Goal: Information Seeking & Learning: Learn about a topic

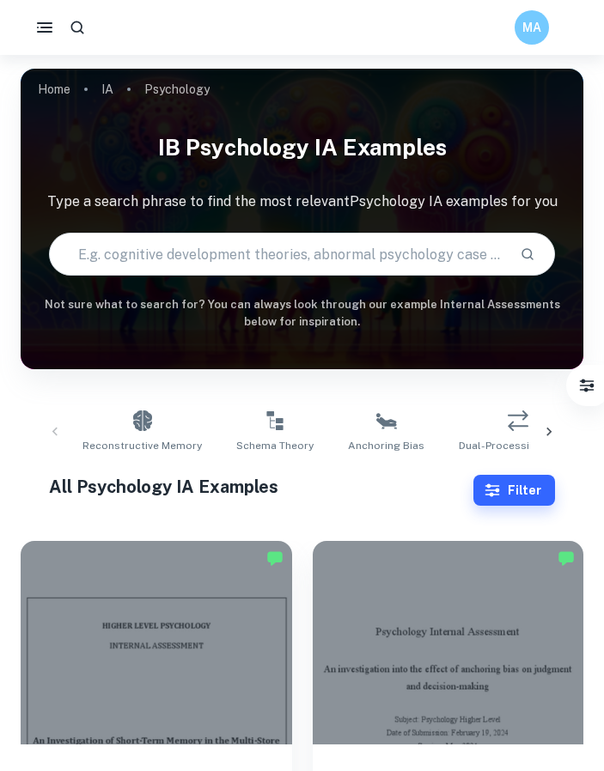
click at [557, 426] on div at bounding box center [548, 432] width 41 height 57
click at [536, 426] on div at bounding box center [548, 432] width 41 height 57
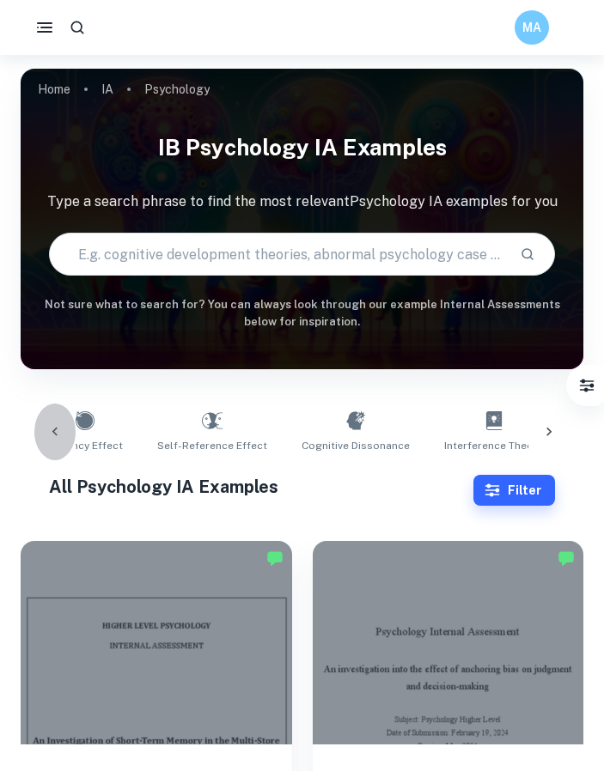
click at [55, 432] on icon at bounding box center [54, 431] width 17 height 17
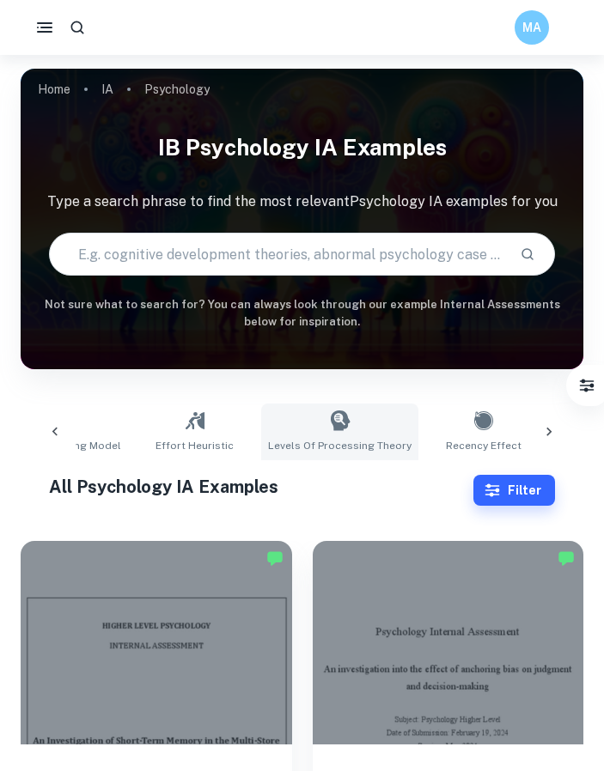
scroll to position [0, 427]
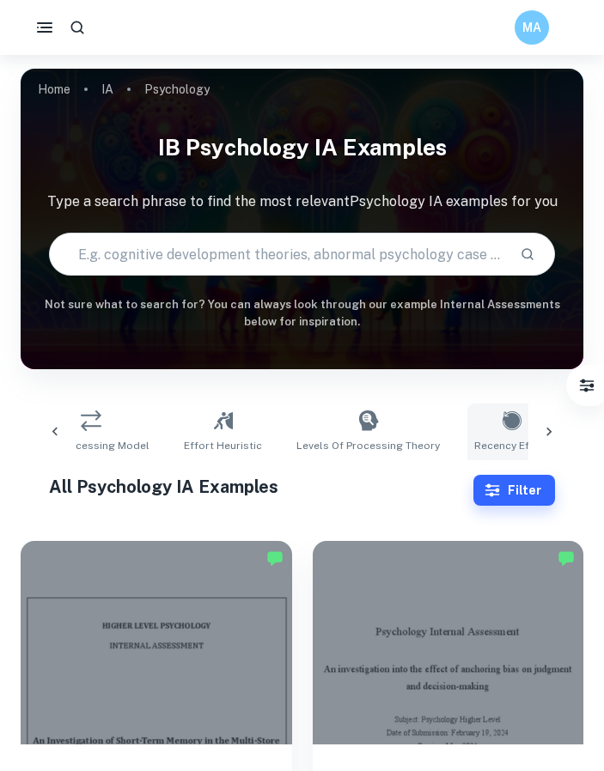
click at [474, 440] on span "Recency Effect" at bounding box center [512, 445] width 76 height 15
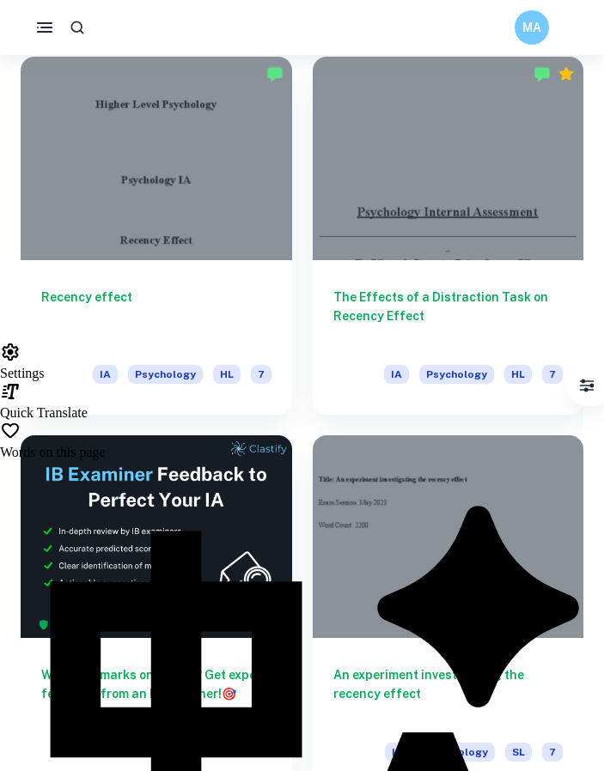
scroll to position [398, 0]
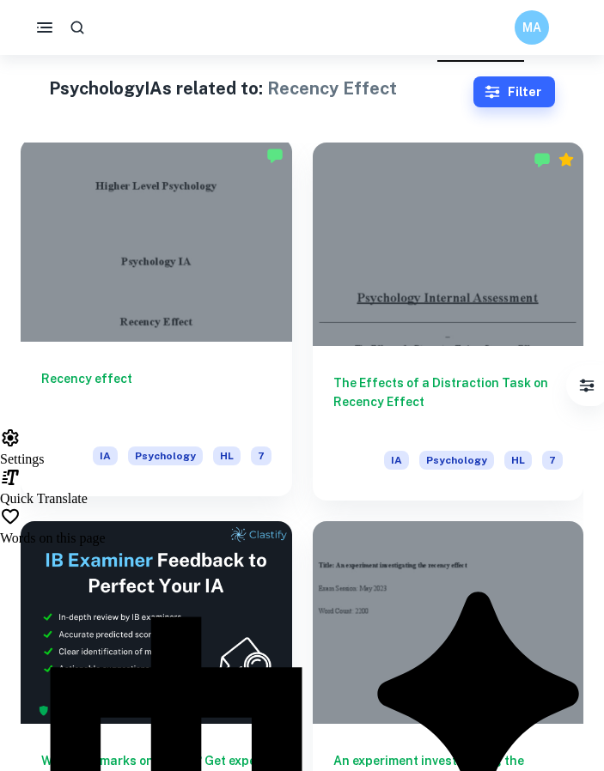
click at [198, 386] on h6 "Recency effect" at bounding box center [156, 397] width 230 height 57
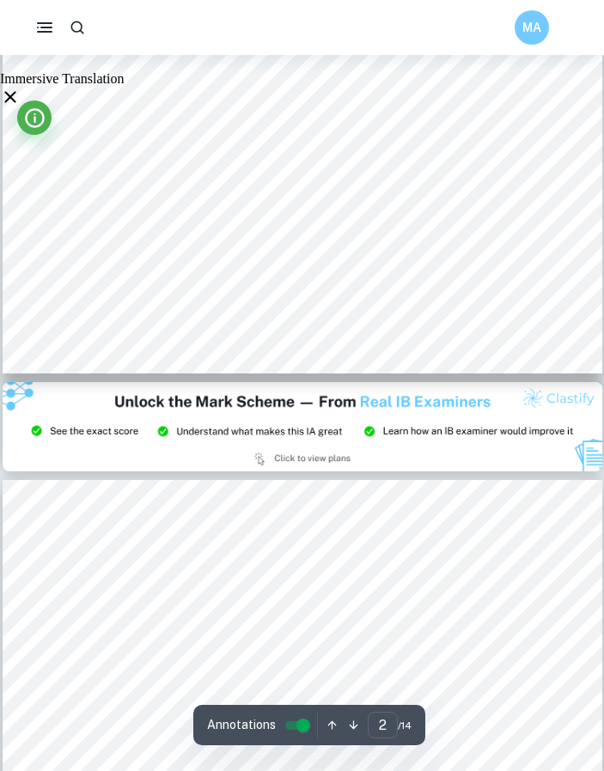
type input "3"
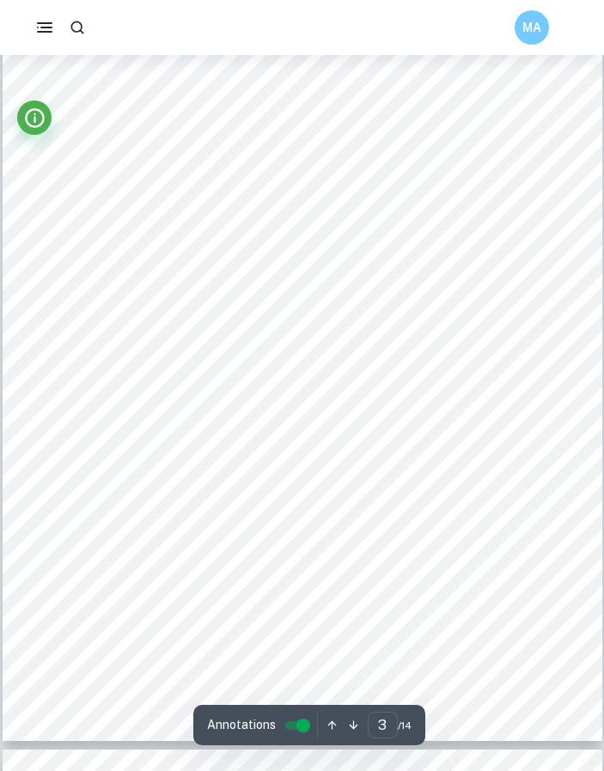
scroll to position [1795, 0]
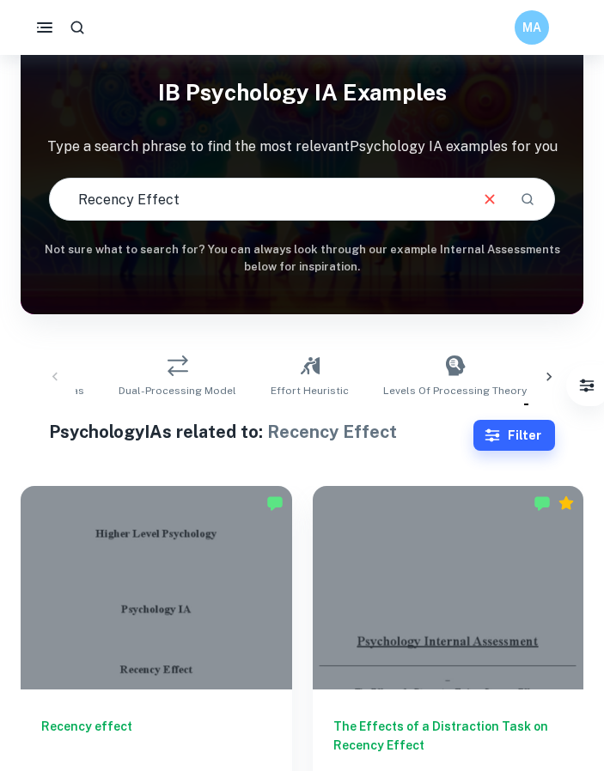
scroll to position [484, 0]
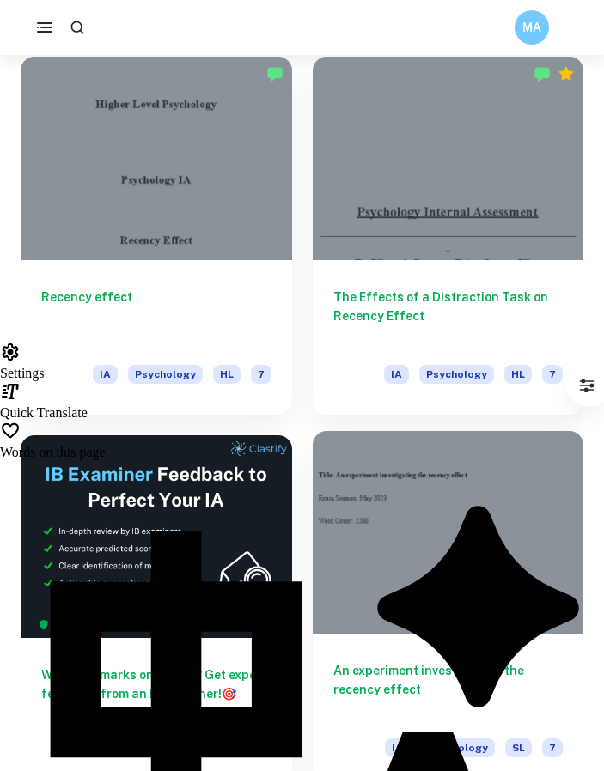
click at [447, 604] on div at bounding box center [448, 533] width 271 height 204
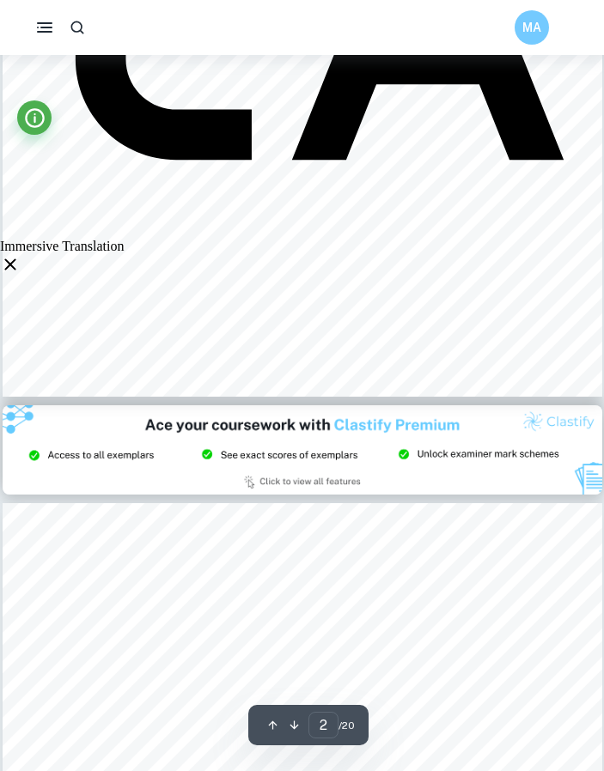
type input "3"
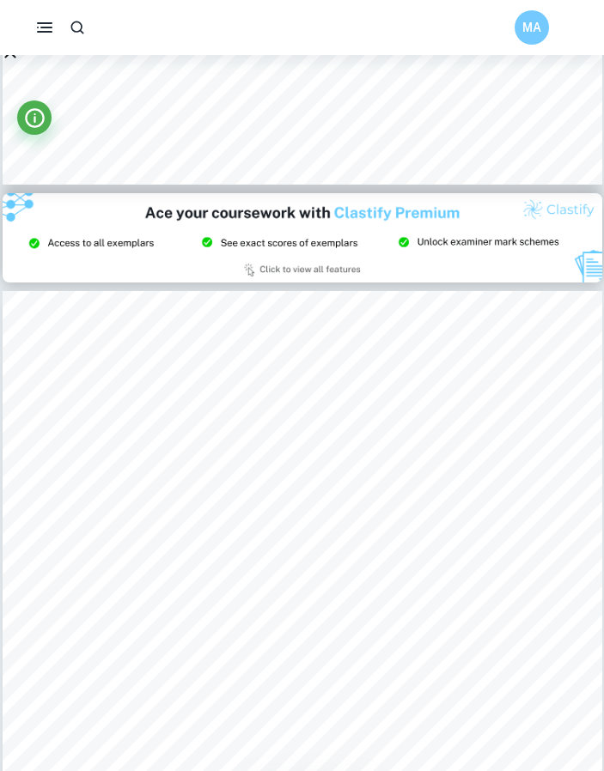
scroll to position [1636, 0]
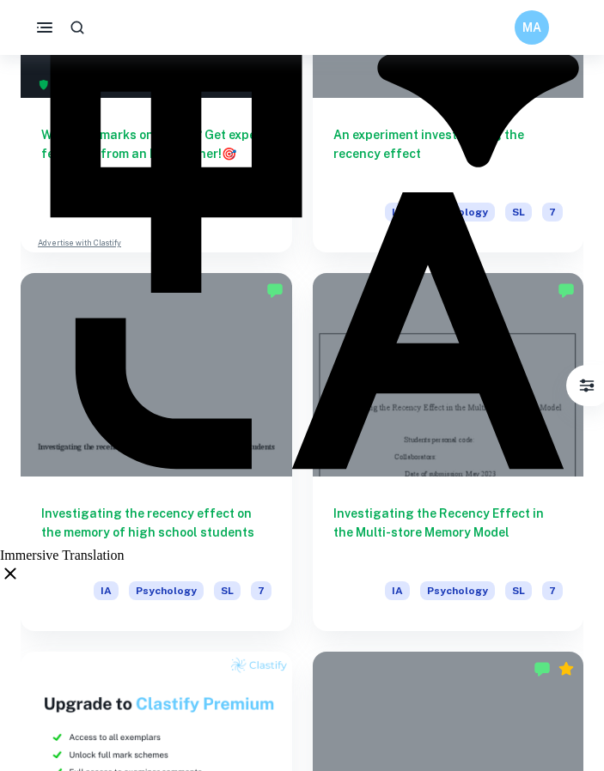
scroll to position [1171, 0]
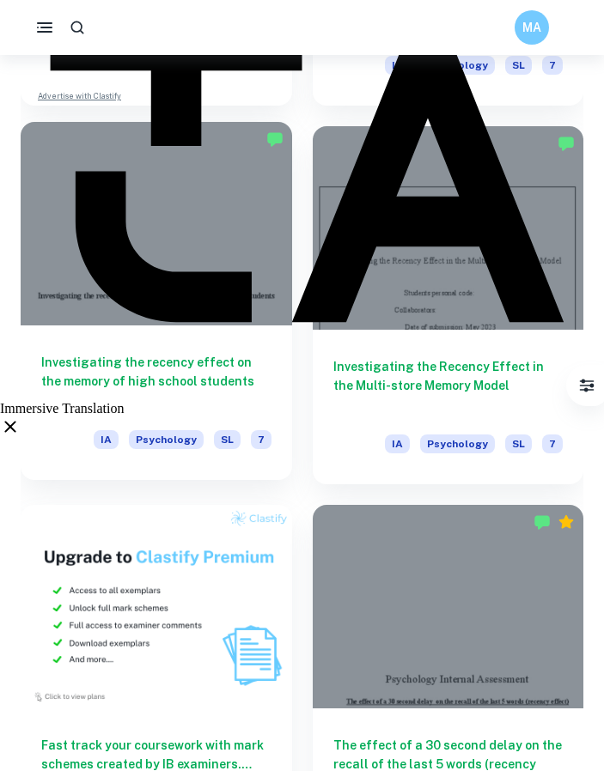
click at [216, 391] on h6 "Investigating the recency effect on the memory of high school students" at bounding box center [156, 381] width 230 height 57
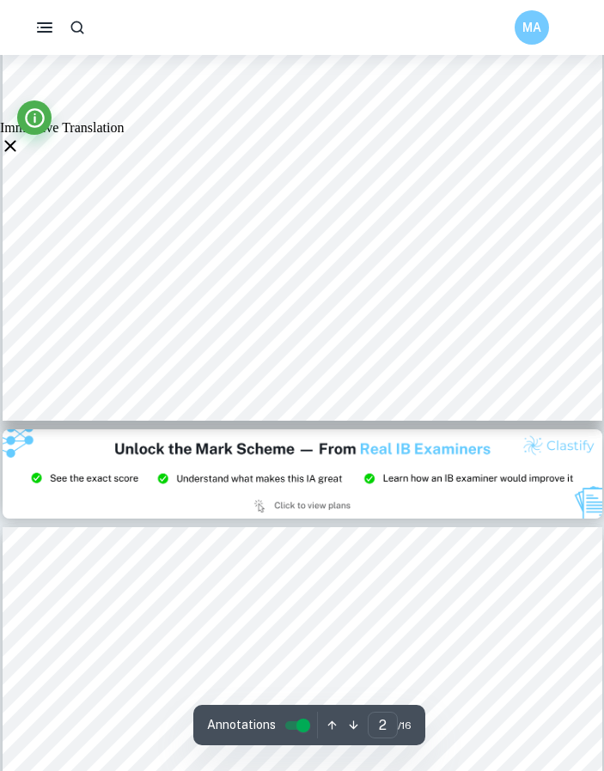
type input "3"
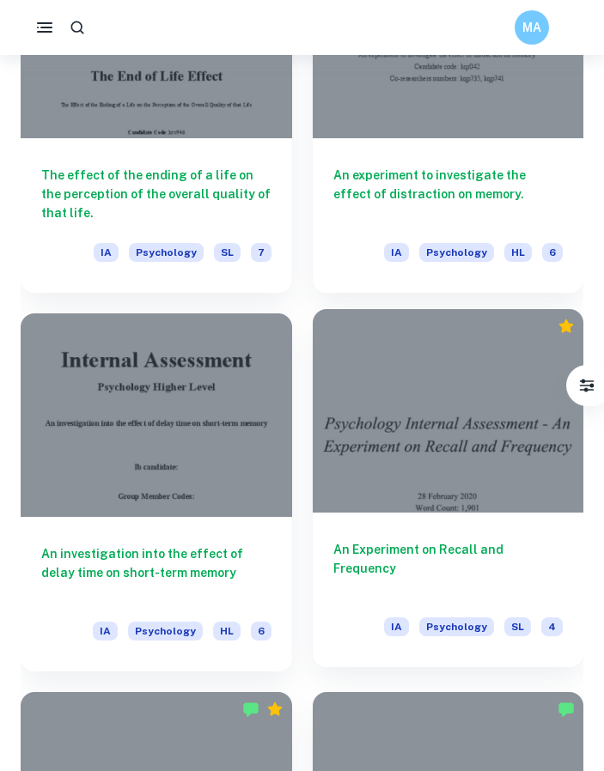
scroll to position [3146, 0]
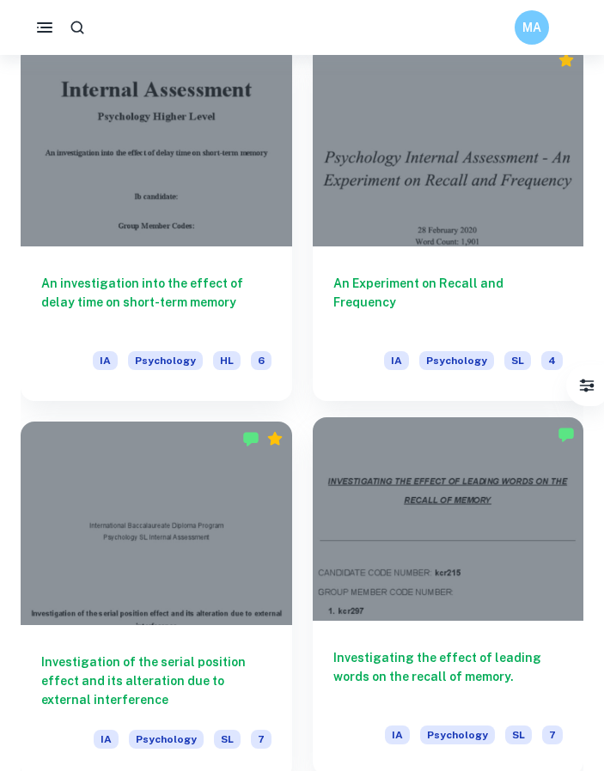
click at [426, 568] on div at bounding box center [448, 519] width 271 height 204
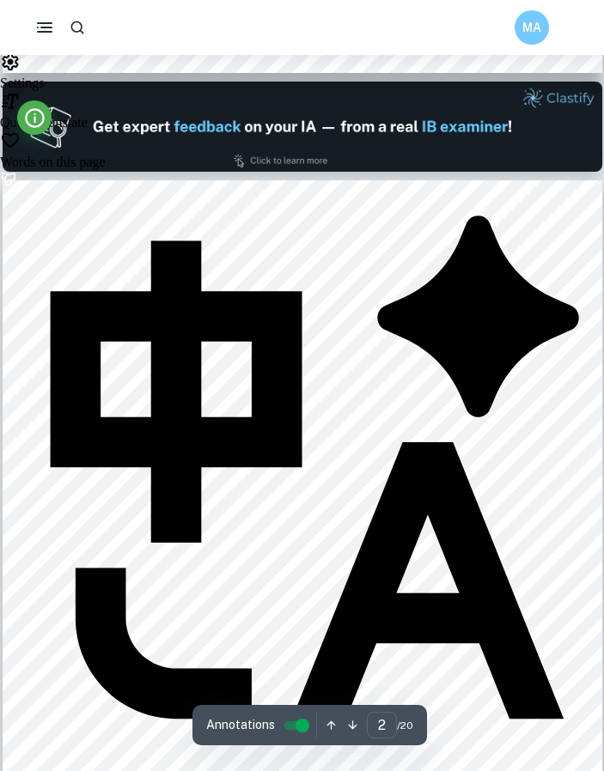
scroll to position [945, 0]
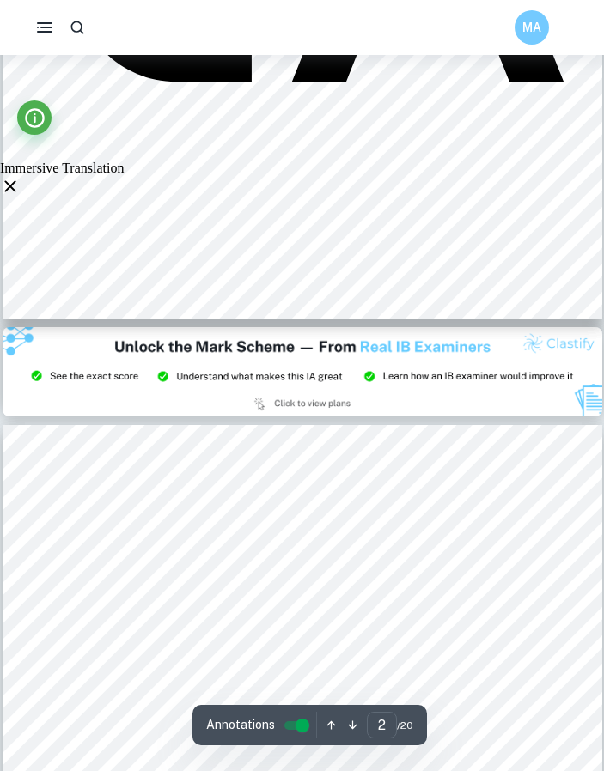
type input "3"
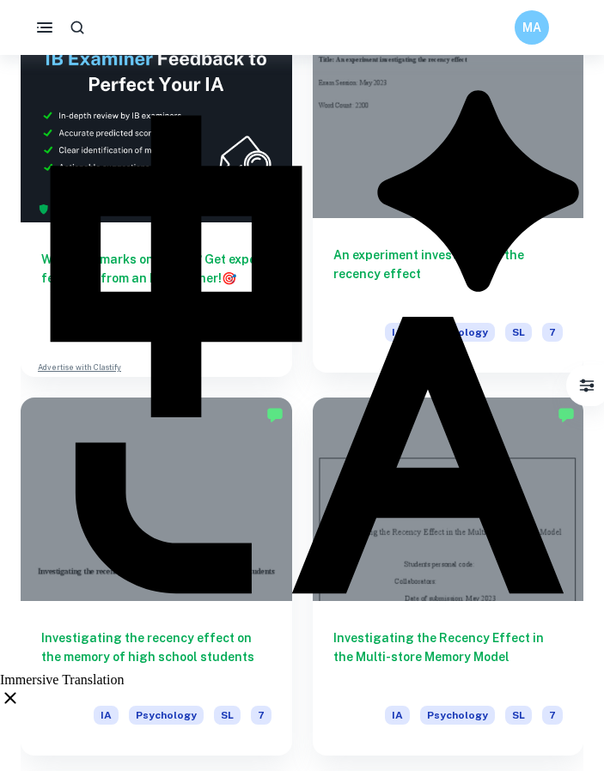
scroll to position [914, 0]
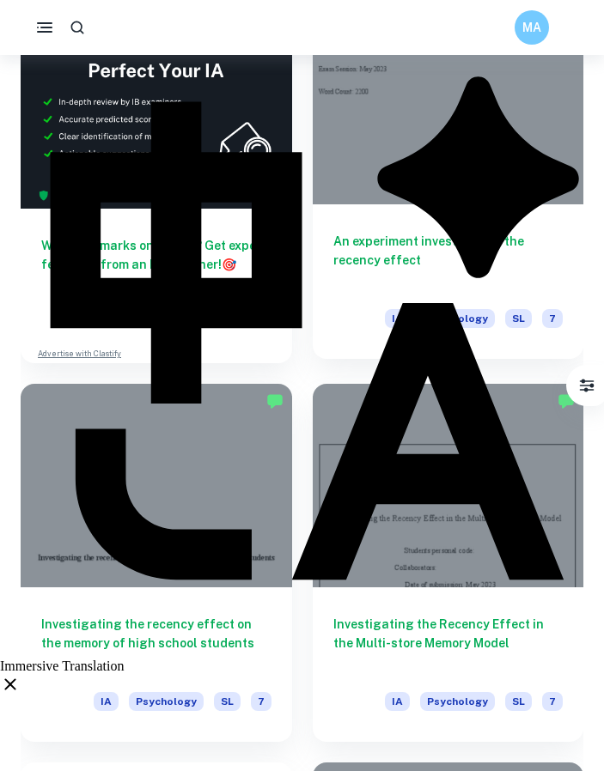
click at [398, 245] on h6 "An experiment investigating the recency effect" at bounding box center [448, 260] width 230 height 57
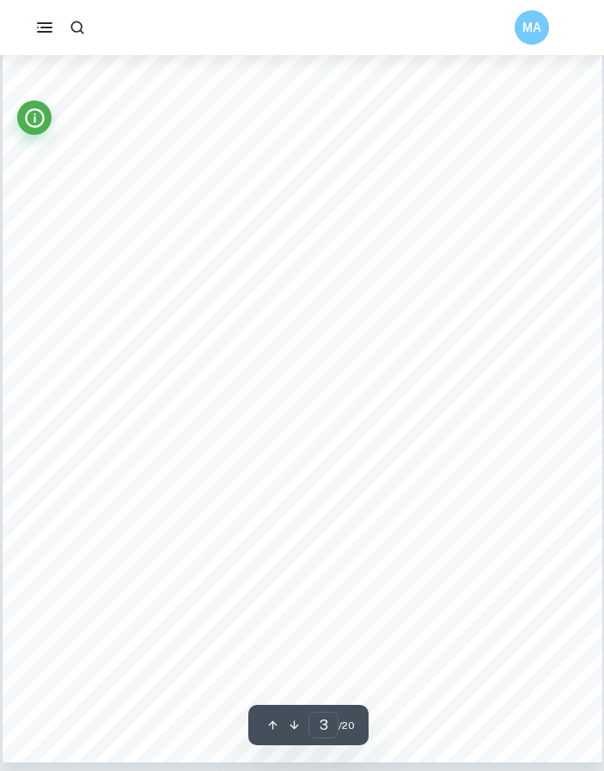
scroll to position [1889, 0]
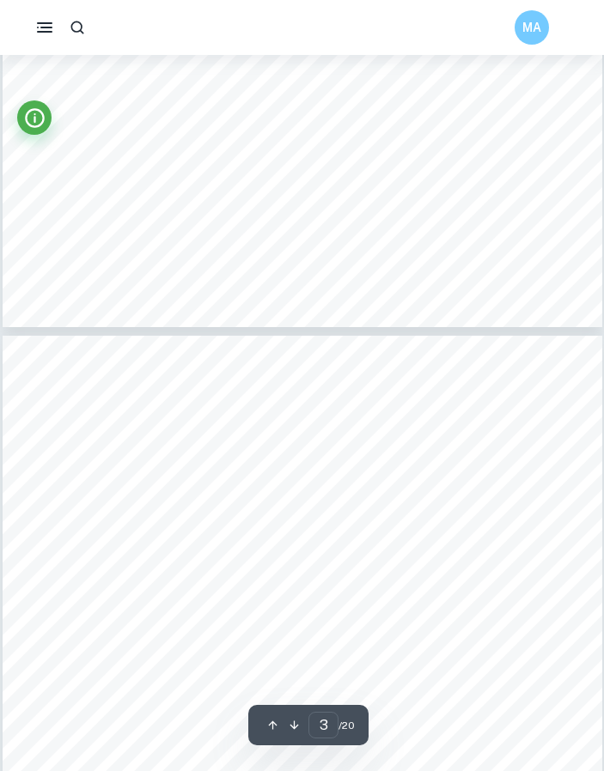
type input "4"
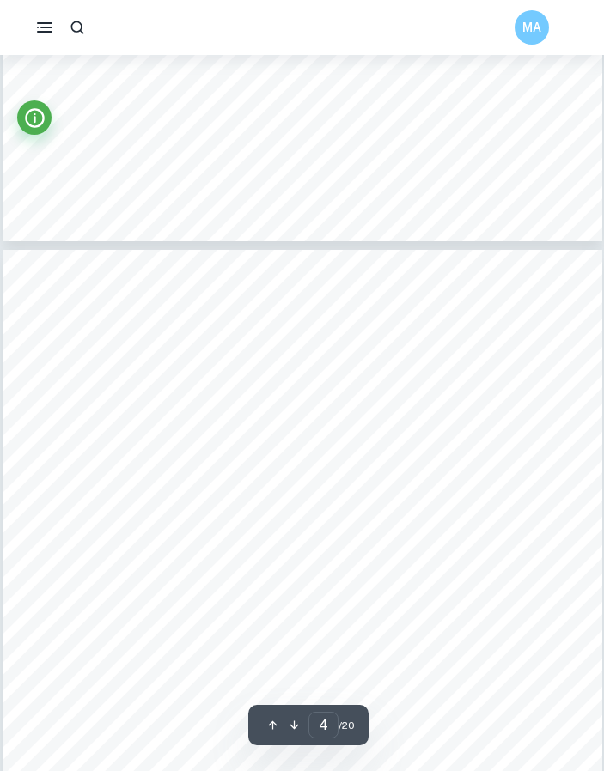
scroll to position [2404, 0]
